Goal: Task Accomplishment & Management: Complete application form

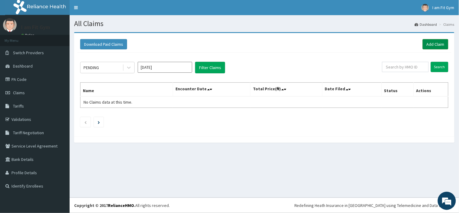
click at [431, 43] on link "Add Claim" at bounding box center [436, 44] width 26 height 10
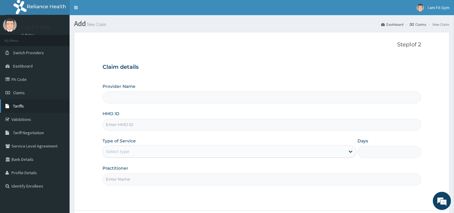
type input "I am Fit Gym - Ajah"
type input "1"
click at [111, 180] on input "Practitioner" at bounding box center [262, 179] width 319 height 12
type input "razzie"
click at [132, 122] on input "HMO ID" at bounding box center [262, 125] width 319 height 12
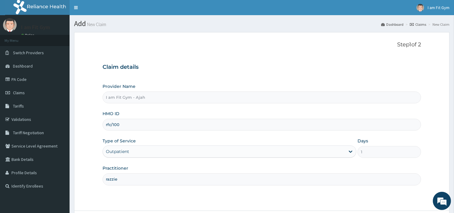
click at [167, 123] on input "rfc/100" at bounding box center [262, 125] width 319 height 12
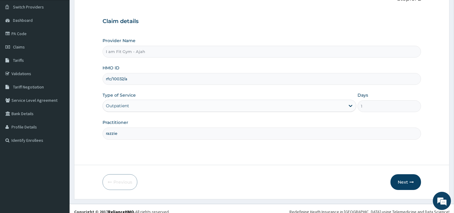
scroll to position [52, 0]
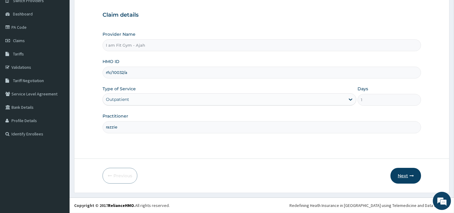
type input "rfc/10032/a"
click at [401, 177] on button "Next" at bounding box center [406, 176] width 31 height 16
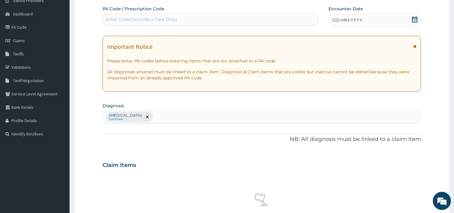
click at [418, 19] on icon at bounding box center [415, 19] width 6 height 6
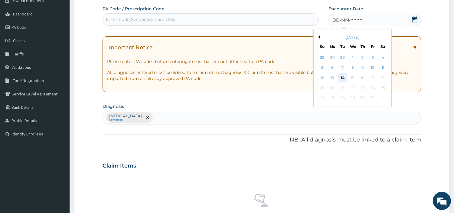
click at [344, 77] on div "14" at bounding box center [342, 77] width 9 height 9
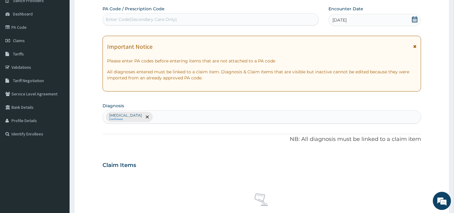
click at [276, 16] on div "Enter Code(Secondary Care Only)" at bounding box center [211, 20] width 216 height 10
type input "PA/08964D"
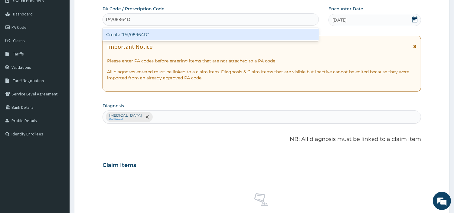
click at [274, 36] on div "Create "PA/08964D"" at bounding box center [211, 34] width 216 height 11
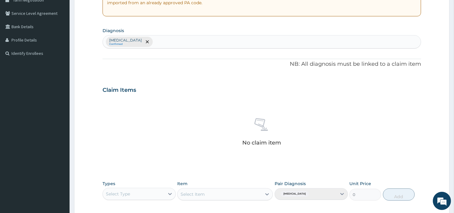
scroll to position [163, 0]
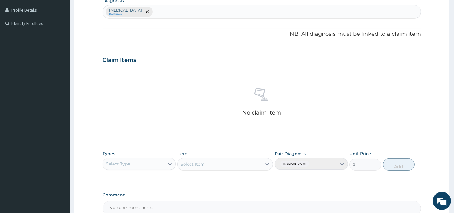
type input "PA/08964D"
click at [147, 168] on div "Select Type" at bounding box center [139, 164] width 73 height 12
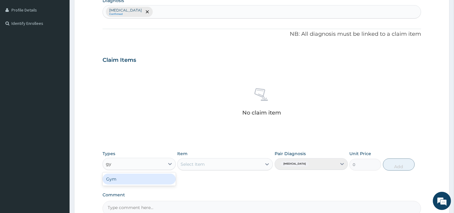
type input "gym"
click at [146, 180] on div "Gym" at bounding box center [139, 178] width 73 height 11
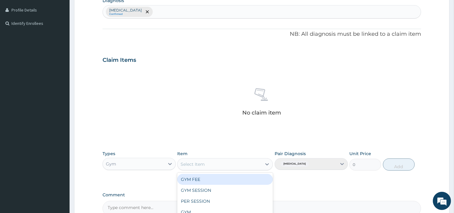
click at [220, 165] on div "Select Item" at bounding box center [220, 164] width 84 height 10
click at [220, 180] on div "GYM FEE" at bounding box center [225, 179] width 96 height 11
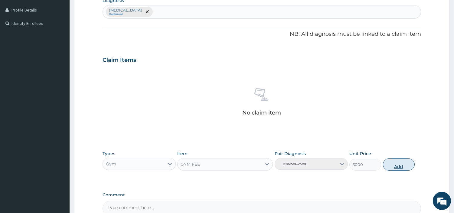
click at [399, 163] on button "Add" at bounding box center [399, 164] width 32 height 12
type input "0"
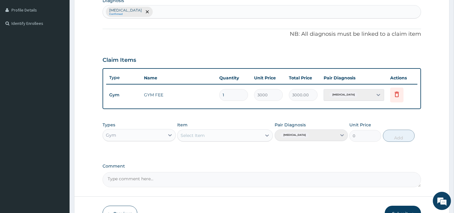
click at [401, 209] on button "Submit" at bounding box center [403, 213] width 36 height 16
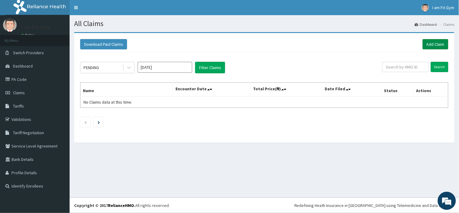
click at [433, 41] on link "Add Claim" at bounding box center [436, 44] width 26 height 10
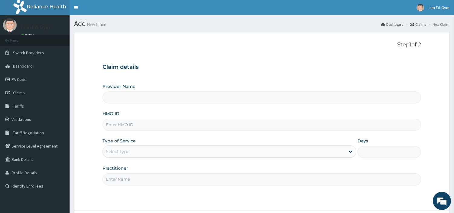
click at [146, 179] on input "Practitioner" at bounding box center [262, 179] width 319 height 12
type input "r"
type input "I am Fit Gym - Ajah"
type input "1"
type input "razzie"
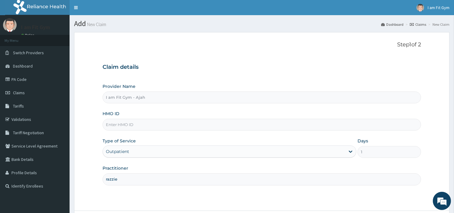
click at [153, 123] on input "HMO ID" at bounding box center [262, 125] width 319 height 12
type input "f"
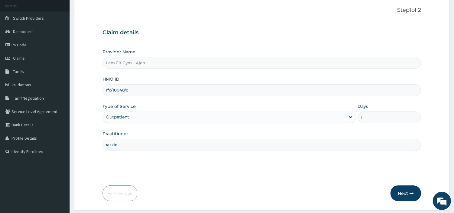
scroll to position [45, 0]
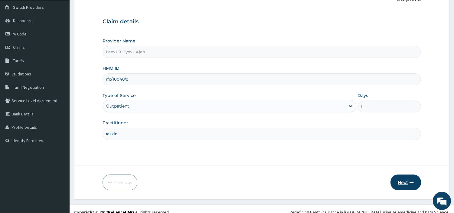
type input "rfc/10048/c"
click at [401, 182] on button "Next" at bounding box center [406, 182] width 31 height 16
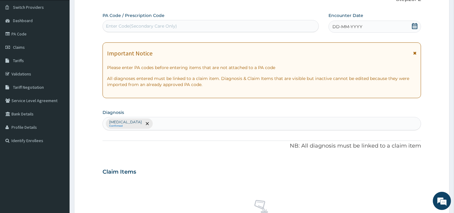
click at [412, 26] on icon at bounding box center [414, 26] width 5 height 6
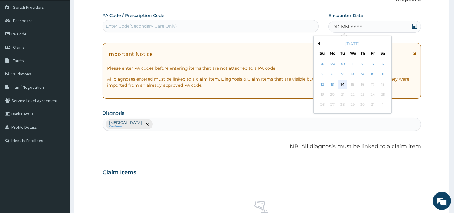
click at [343, 82] on div "14" at bounding box center [342, 84] width 9 height 9
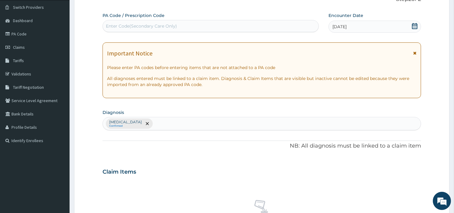
click at [285, 25] on div "Enter Code(Secondary Care Only)" at bounding box center [211, 26] width 216 height 10
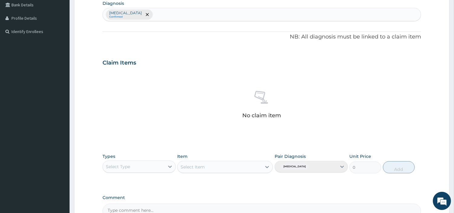
scroll to position [161, 0]
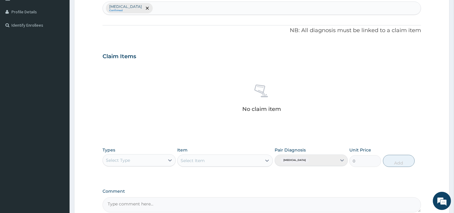
type input "PA/A94A5F"
click at [145, 161] on div "Select Type" at bounding box center [134, 160] width 62 height 10
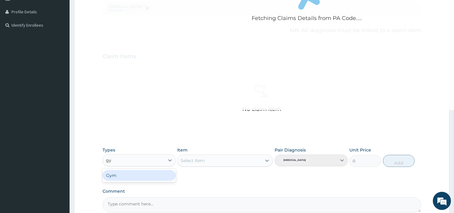
type input "gym"
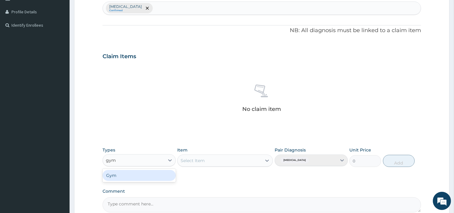
click at [144, 173] on div "Gym" at bounding box center [139, 175] width 73 height 11
click at [191, 160] on div "Select Item" at bounding box center [193, 160] width 24 height 6
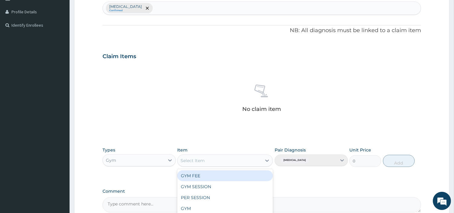
click at [195, 176] on div "GYM FEE" at bounding box center [225, 175] width 96 height 11
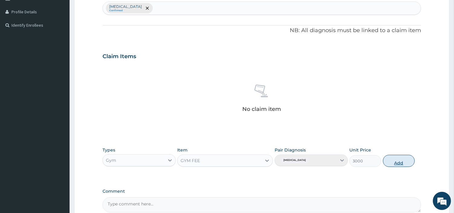
click at [405, 160] on button "Add" at bounding box center [399, 161] width 32 height 12
type input "0"
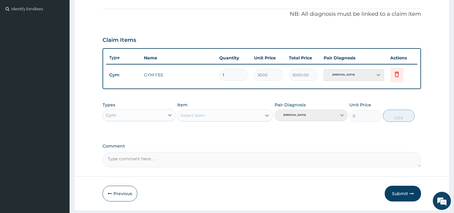
scroll to position [189, 0]
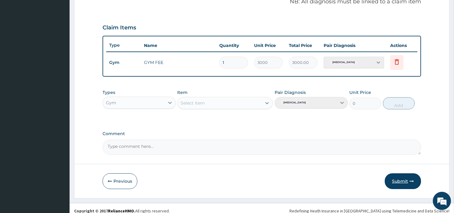
click at [404, 177] on button "Submit" at bounding box center [403, 181] width 36 height 16
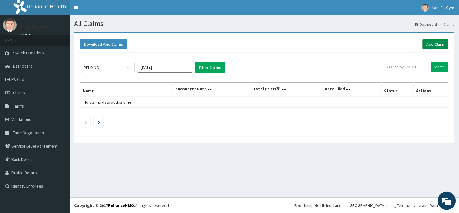
click at [438, 45] on link "Add Claim" at bounding box center [436, 44] width 26 height 10
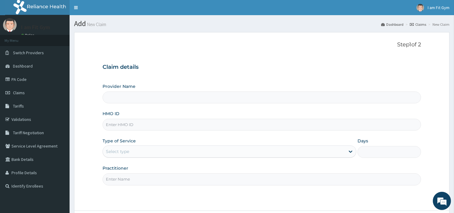
click at [169, 121] on input "HMO ID" at bounding box center [262, 125] width 319 height 12
type input "I am Fit Gym - Ajah"
type input "1"
type input "rfc/10048/c"
click at [147, 177] on input "Practitioner" at bounding box center [262, 179] width 319 height 12
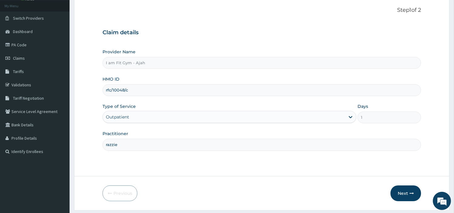
scroll to position [51, 0]
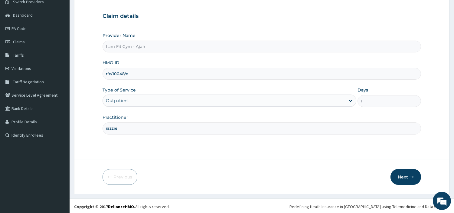
type input "razzie"
click at [412, 175] on icon "button" at bounding box center [412, 177] width 4 height 4
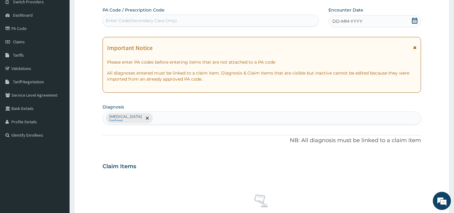
click at [390, 21] on div "DD-MM-YYYY" at bounding box center [375, 21] width 93 height 12
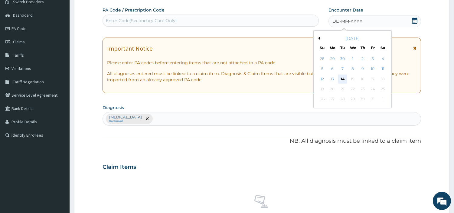
click at [343, 78] on div "14" at bounding box center [342, 78] width 9 height 9
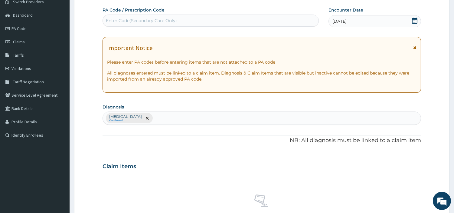
click at [306, 20] on div "Enter Code(Secondary Care Only)" at bounding box center [211, 21] width 216 height 10
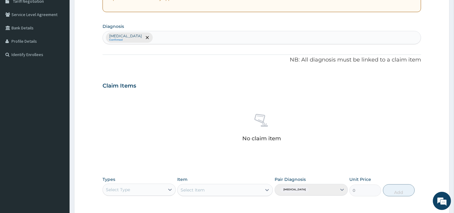
scroll to position [147, 0]
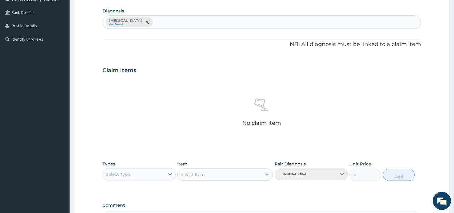
type input "PA/A94A5F"
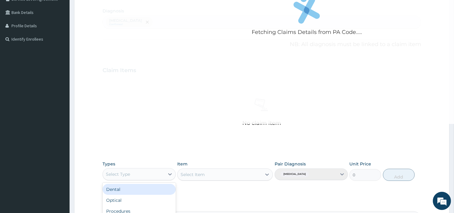
click at [152, 171] on div "Select Type" at bounding box center [134, 174] width 62 height 10
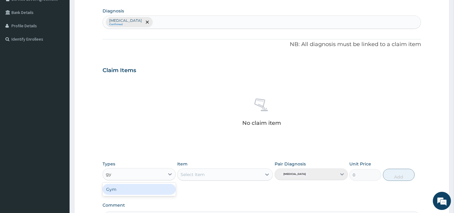
type input "gym"
click at [146, 188] on div "Gym" at bounding box center [139, 189] width 73 height 11
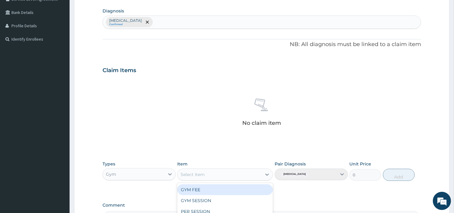
click at [198, 177] on div "Select Item" at bounding box center [220, 174] width 84 height 10
click at [193, 191] on div "GYM FEE" at bounding box center [225, 189] width 96 height 11
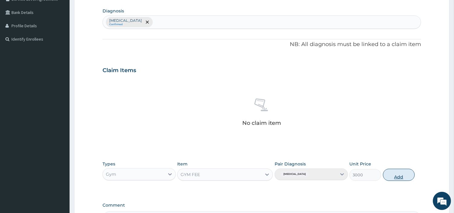
click at [409, 178] on button "Add" at bounding box center [399, 175] width 32 height 12
type input "0"
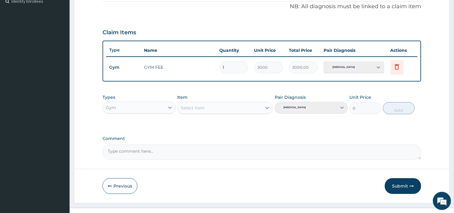
scroll to position [194, 0]
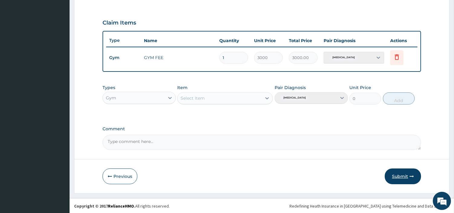
click at [406, 176] on button "Submit" at bounding box center [403, 176] width 36 height 16
